Goal: Task Accomplishment & Management: Manage account settings

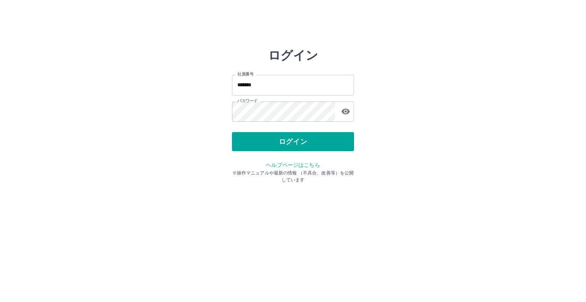
click at [259, 140] on button "ログイン" at bounding box center [293, 141] width 122 height 19
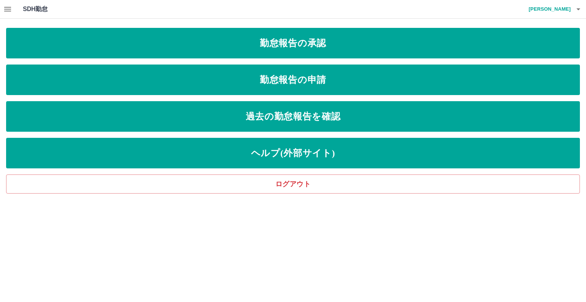
click at [3, 7] on icon "button" at bounding box center [7, 9] width 9 height 9
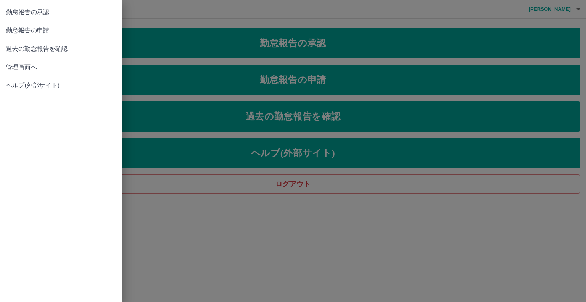
click at [42, 68] on span "管理画面へ" at bounding box center [61, 67] width 110 height 9
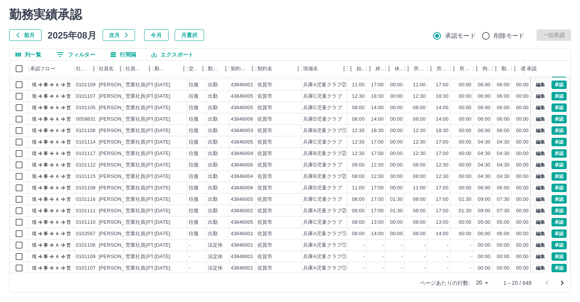
scroll to position [39, 0]
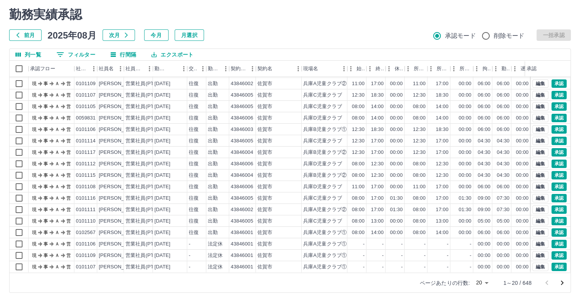
click at [487, 285] on body "SDH勤怠 [PERSON_NAME] 勤務実績承認 前月 [DATE] 次月 今月 月選択 承認モード 削除モード 一括承認 列一覧 0 フィルター 行間隔…" at bounding box center [290, 140] width 580 height 322
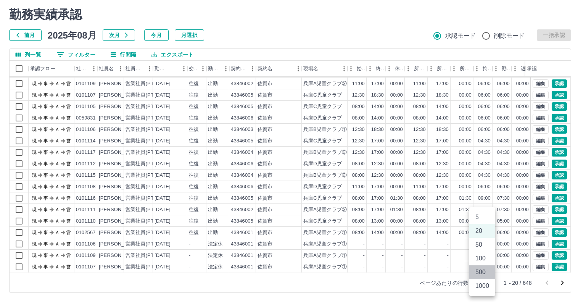
click at [482, 271] on li "500" at bounding box center [482, 272] width 26 height 14
type input "***"
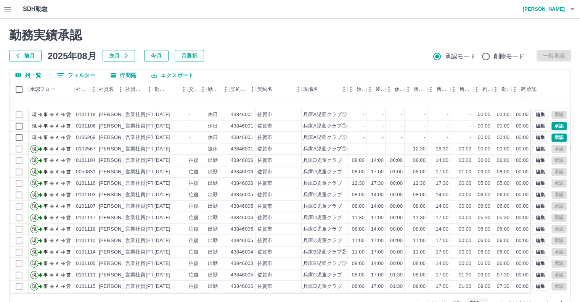
scroll to position [1182, 0]
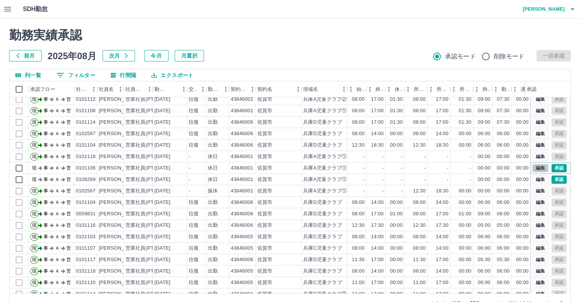
click at [534, 167] on button "編集" at bounding box center [540, 168] width 16 height 8
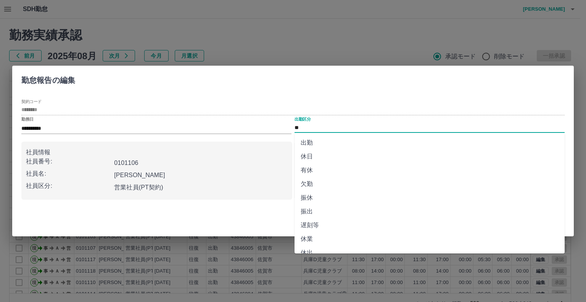
click at [341, 126] on input "**" at bounding box center [429, 128] width 270 height 10
click at [328, 156] on li "休日" at bounding box center [429, 157] width 270 height 14
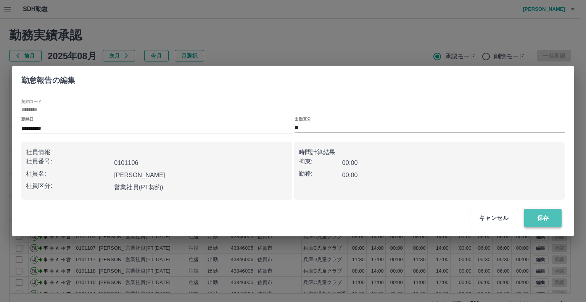
click at [534, 222] on button "保存" at bounding box center [542, 218] width 37 height 18
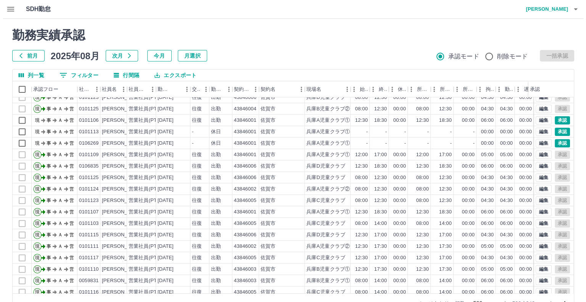
scroll to position [954, 0]
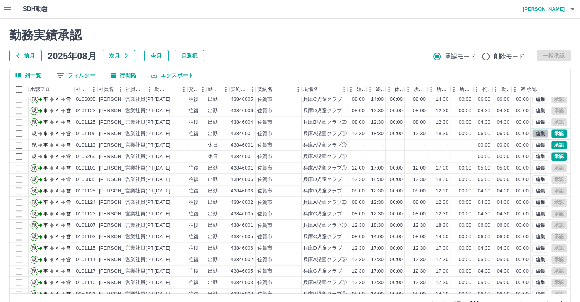
click at [534, 134] on button "編集" at bounding box center [540, 133] width 16 height 8
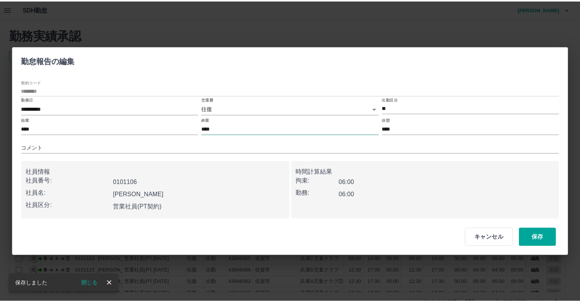
scroll to position [976, 0]
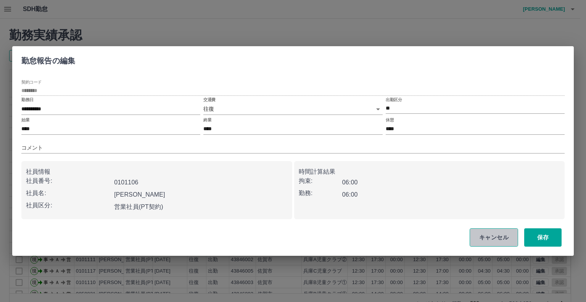
click at [496, 240] on button "キャンセル" at bounding box center [494, 237] width 48 height 18
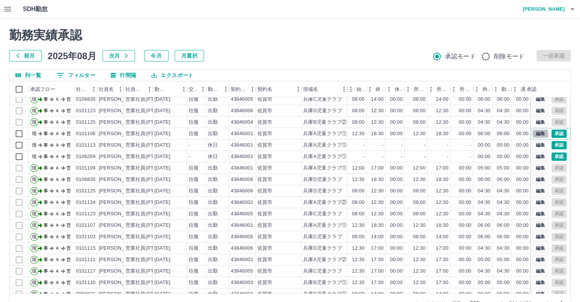
click at [532, 131] on button "編集" at bounding box center [540, 133] width 16 height 8
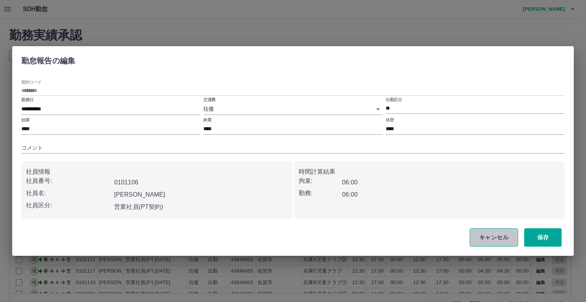
click at [479, 242] on button "キャンセル" at bounding box center [494, 237] width 48 height 18
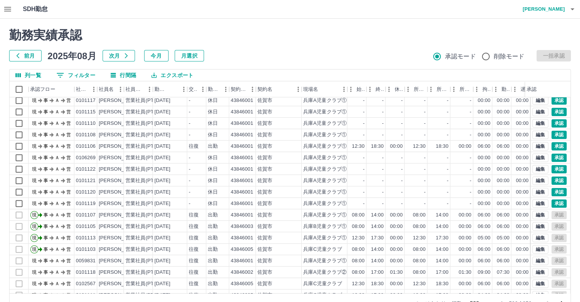
scroll to position [671, 0]
